Goal: Information Seeking & Learning: Check status

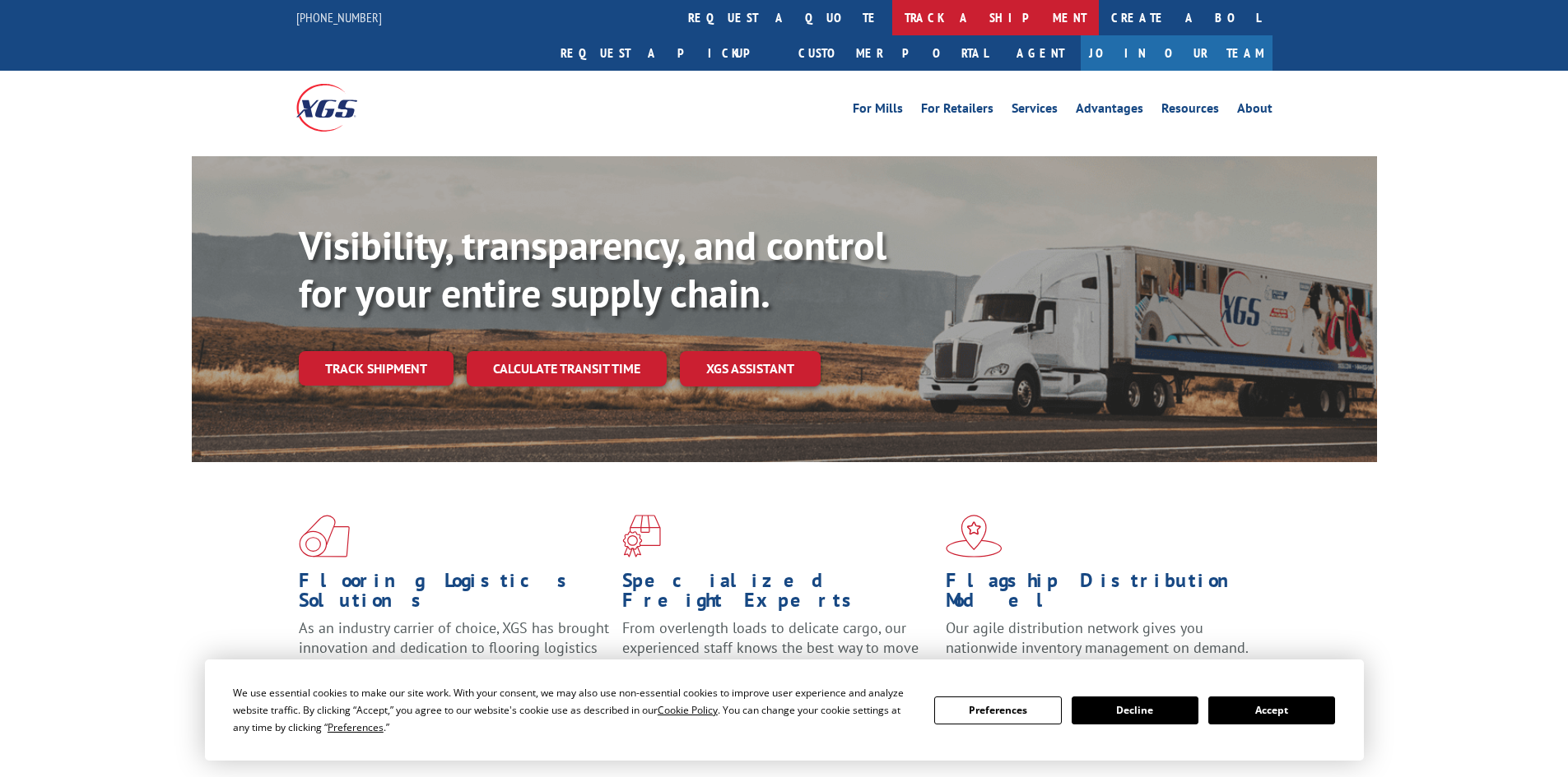
click at [892, 23] on link "track a shipment" at bounding box center [995, 18] width 207 height 35
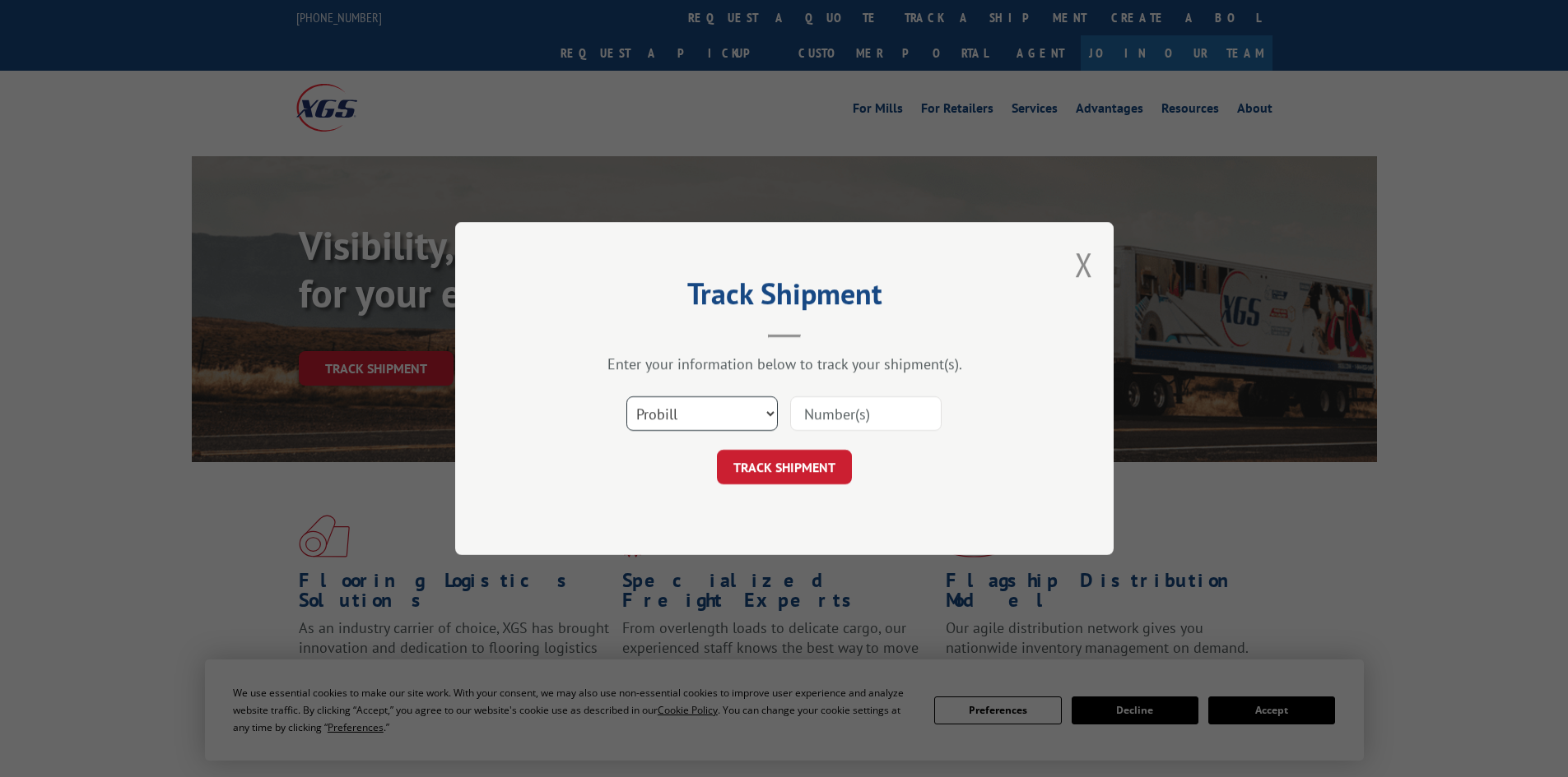
click at [726, 403] on select "Select category... Probill BOL PO" at bounding box center [701, 413] width 151 height 34
select select "bol"
click at [626, 396] on select "Select category... Probill BOL PO" at bounding box center [701, 413] width 151 height 34
click at [895, 417] on input at bounding box center [865, 413] width 151 height 34
paste input "2563239"
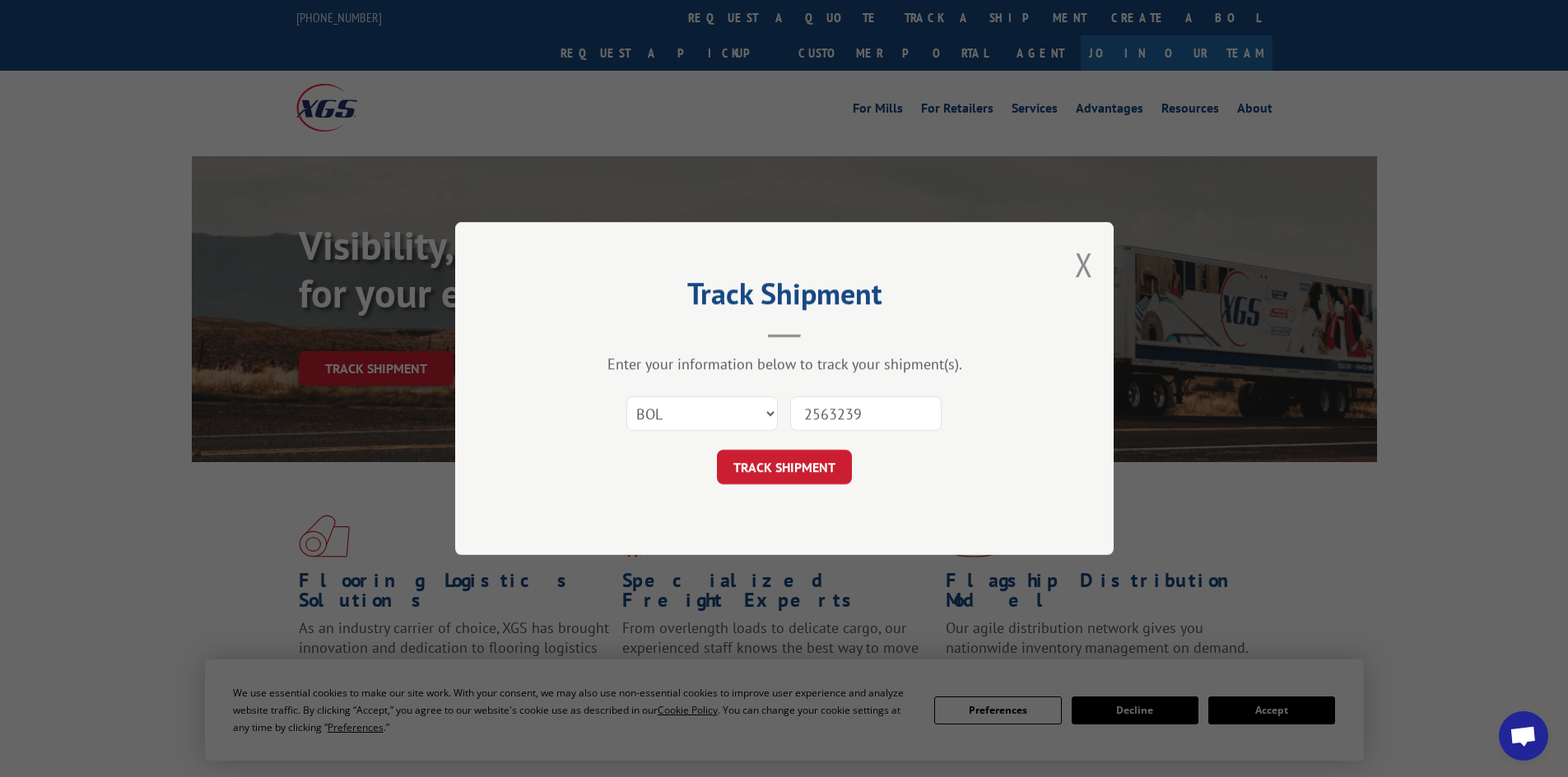
type input "2563239"
click at [798, 490] on div "Track Shipment Enter your information below to track your shipment(s). Select c…" at bounding box center [784, 388] width 658 height 333
click at [814, 468] on button "TRACK SHIPMENT" at bounding box center [784, 466] width 135 height 34
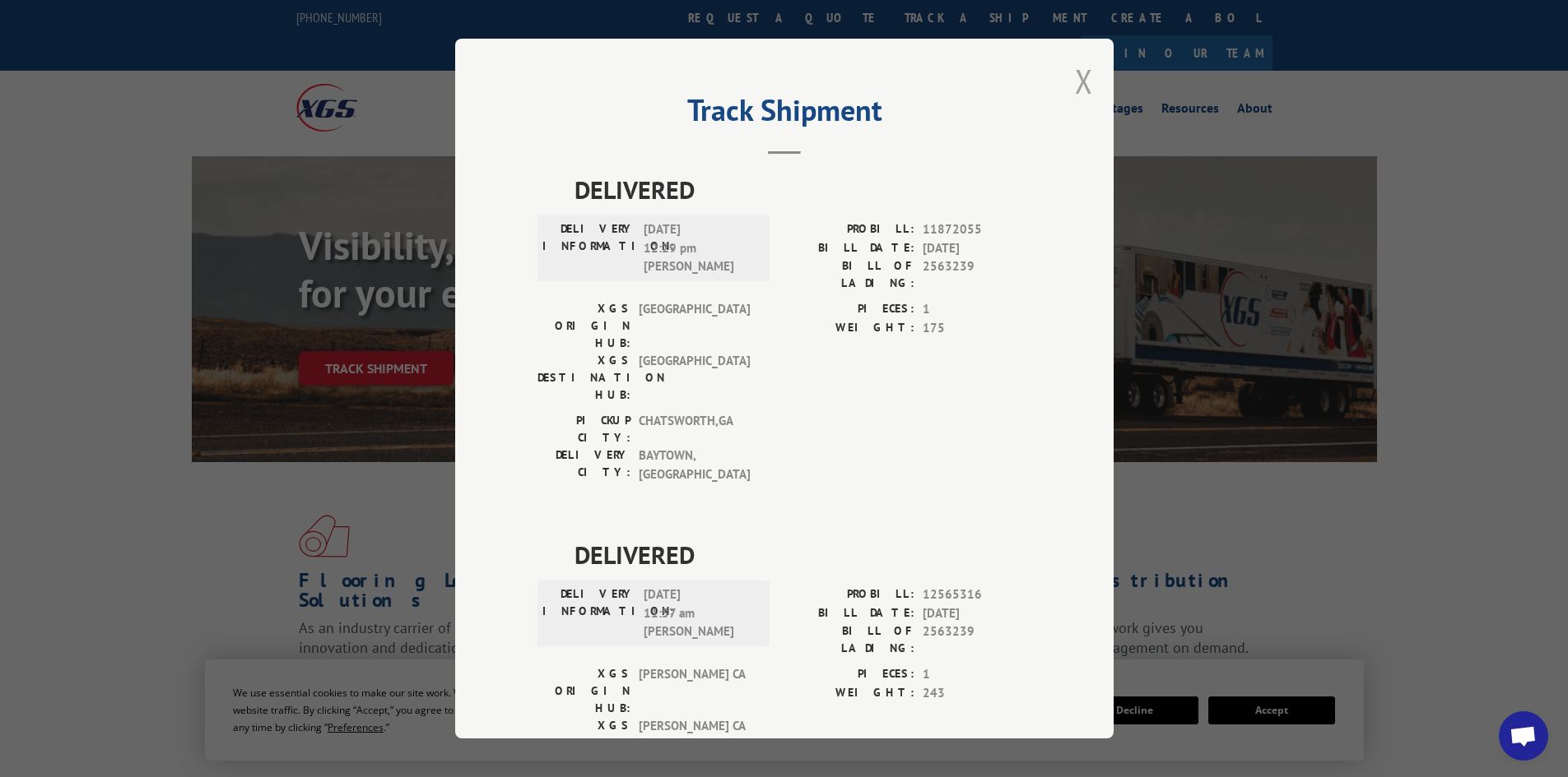
click at [1080, 82] on button "Close modal" at bounding box center [1084, 81] width 18 height 44
